Goal: Task Accomplishment & Management: Use online tool/utility

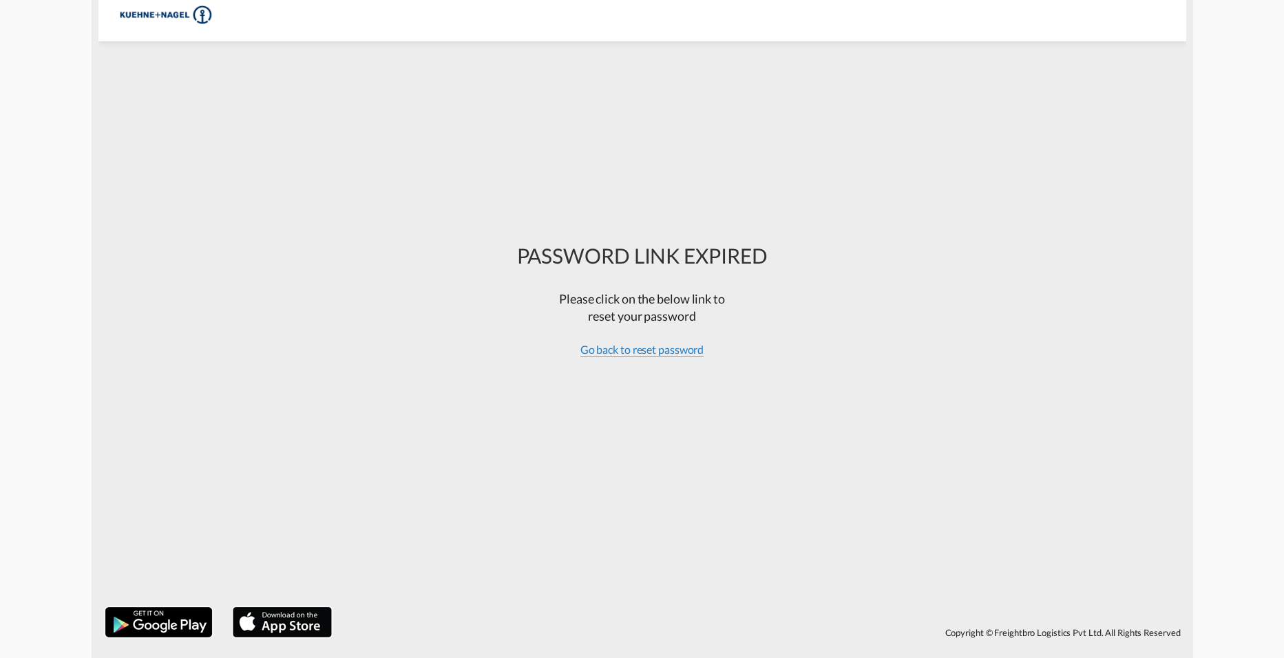
click at [638, 343] on span "Go back to reset password" at bounding box center [642, 350] width 124 height 14
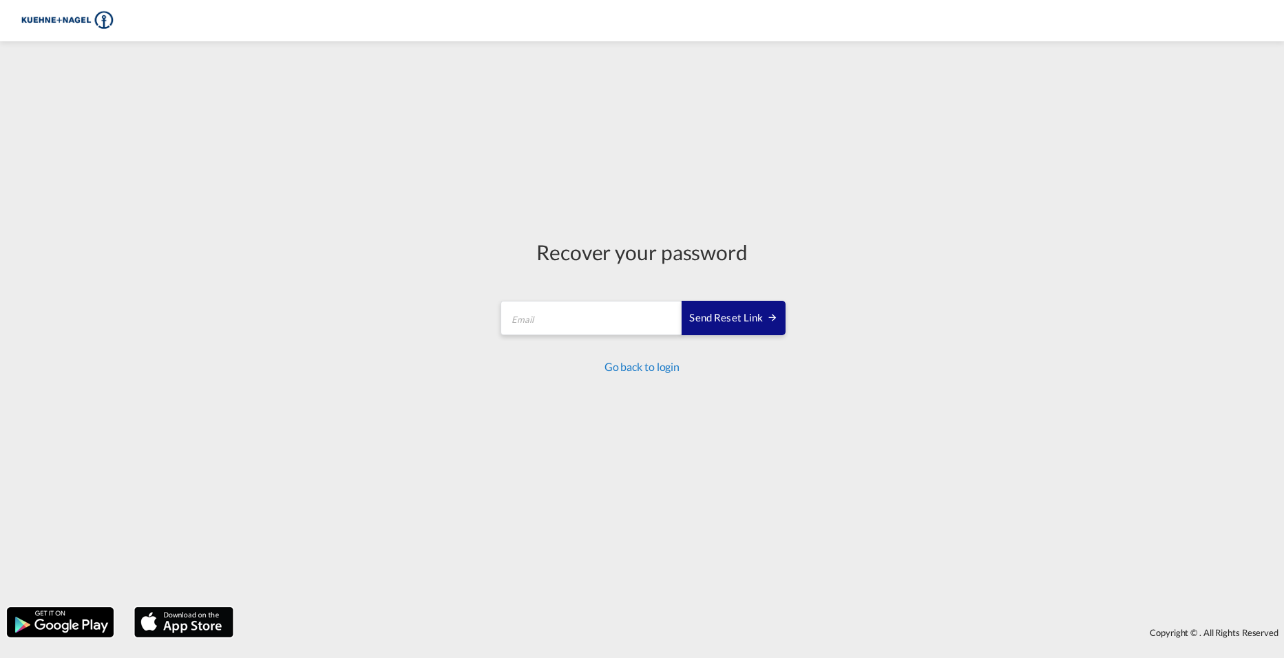
click at [649, 370] on link "Go back to login" at bounding box center [641, 366] width 75 height 13
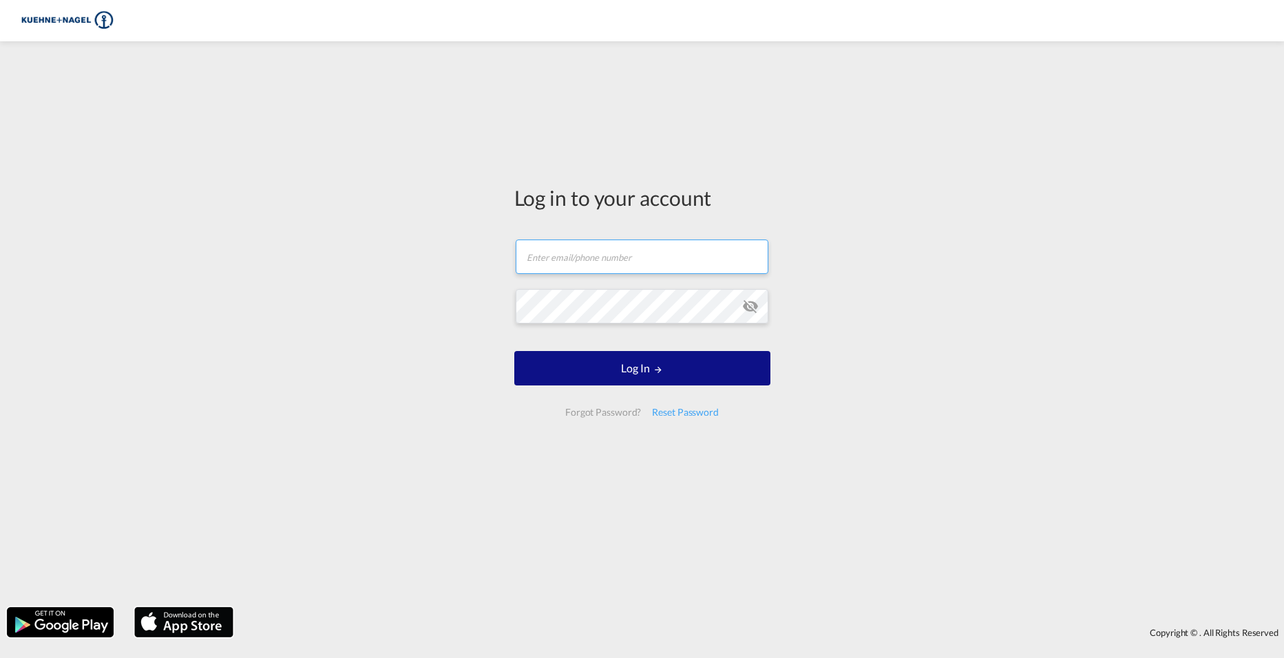
type input "[PERSON_NAME][EMAIL_ADDRESS][PERSON_NAME][PERSON_NAME][DOMAIN_NAME]"
click at [611, 263] on input "[PERSON_NAME][EMAIL_ADDRESS][PERSON_NAME][PERSON_NAME][DOMAIN_NAME]" at bounding box center [642, 257] width 253 height 34
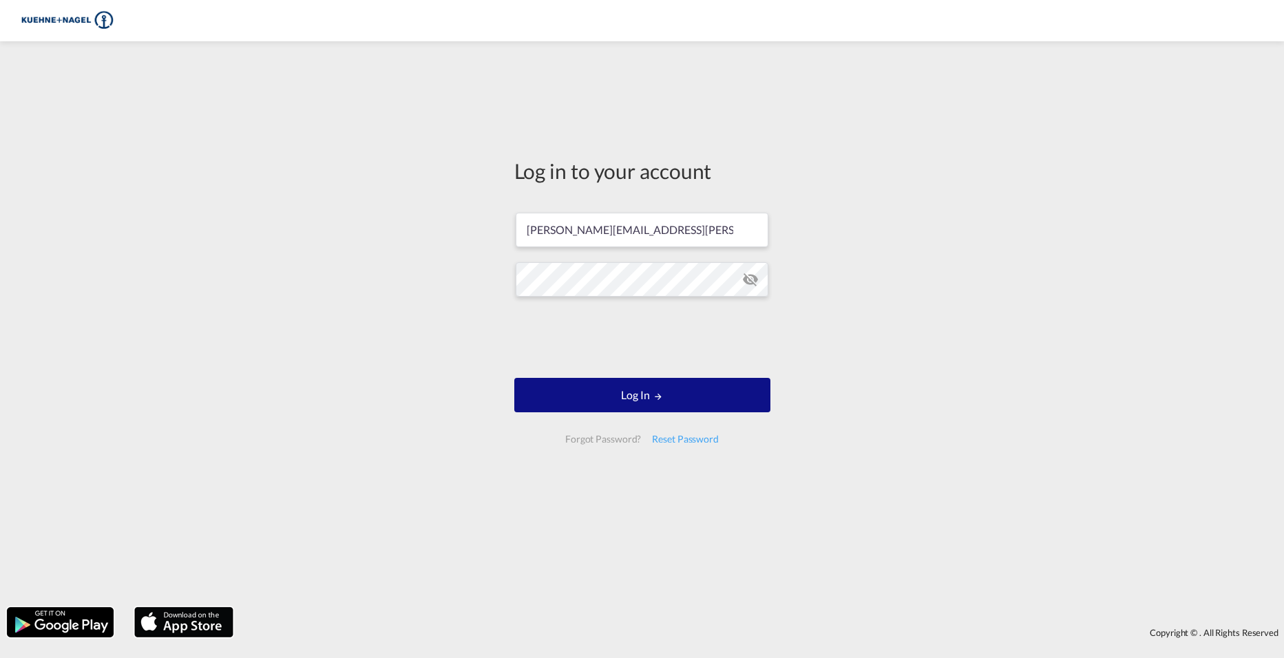
click at [596, 414] on form "[PERSON_NAME][EMAIL_ADDRESS][PERSON_NAME][PERSON_NAME][DOMAIN_NAME] Log In Forg…" at bounding box center [642, 328] width 256 height 258
click at [593, 399] on button "Log In" at bounding box center [642, 395] width 256 height 34
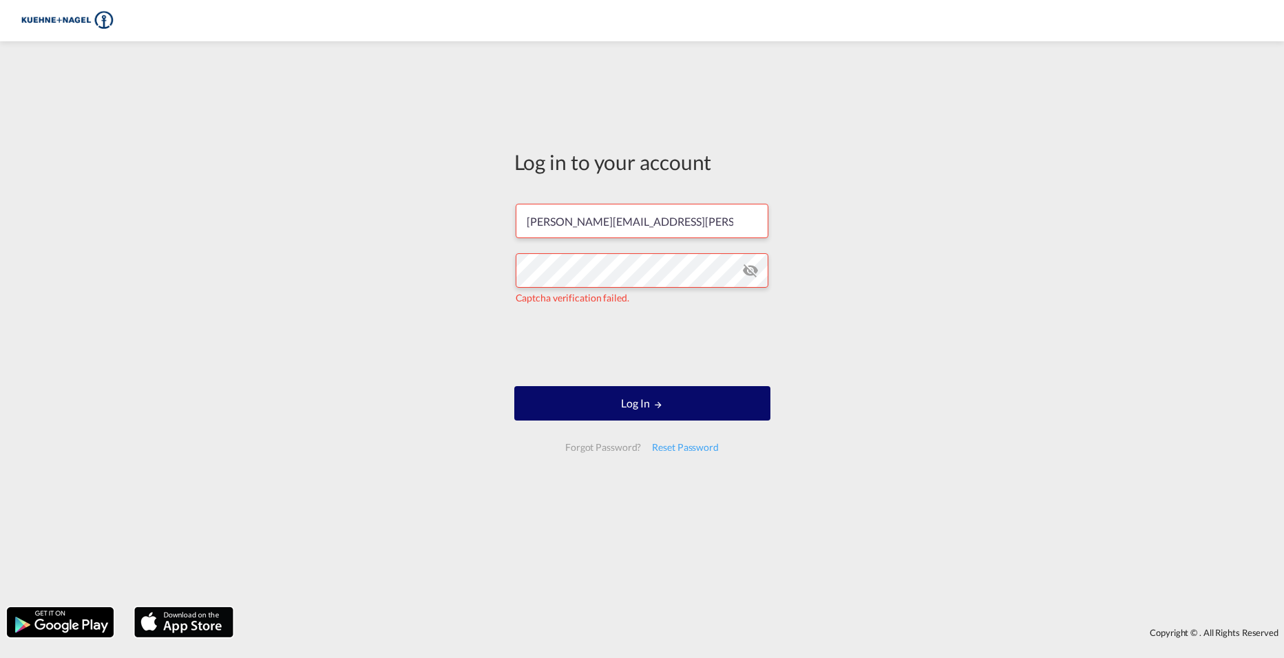
click at [717, 414] on button "Log In" at bounding box center [642, 403] width 256 height 34
